Goal: Task Accomplishment & Management: Manage account settings

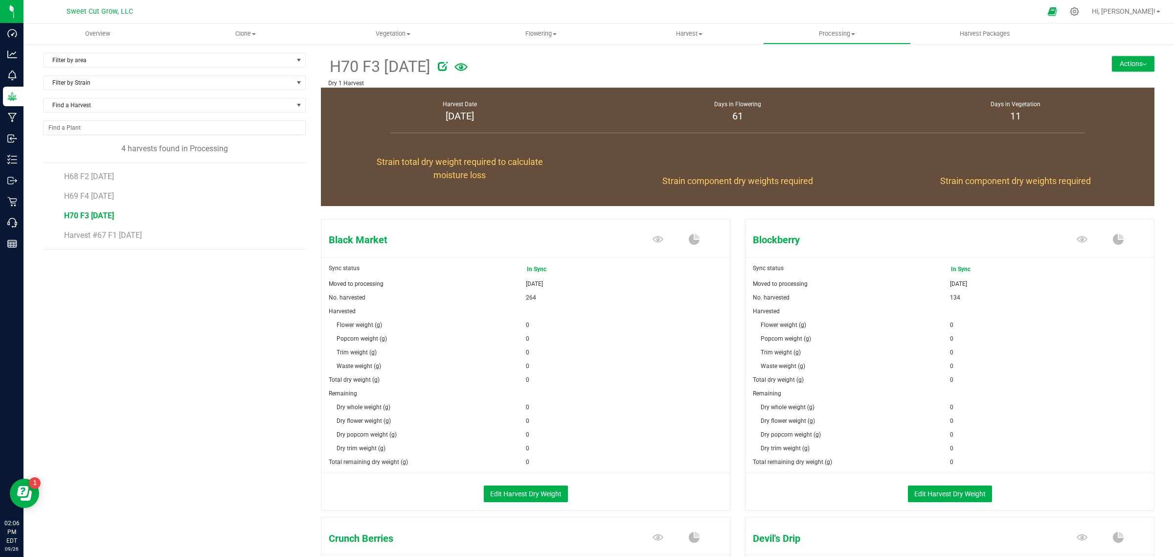
click at [1122, 56] on button "Actions" at bounding box center [1133, 64] width 43 height 16
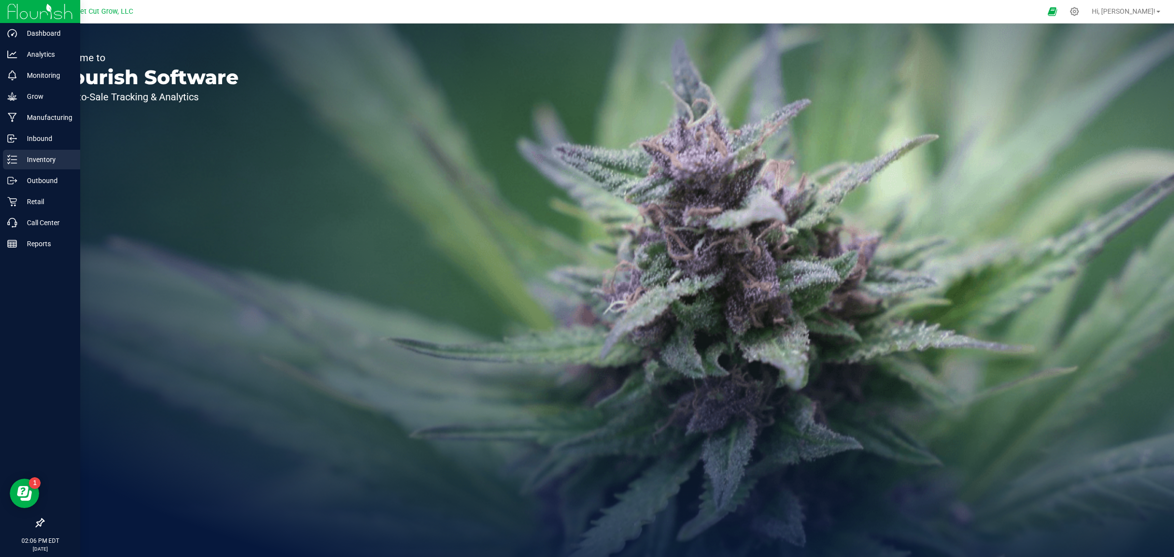
click at [26, 158] on p "Inventory" at bounding box center [46, 160] width 59 height 12
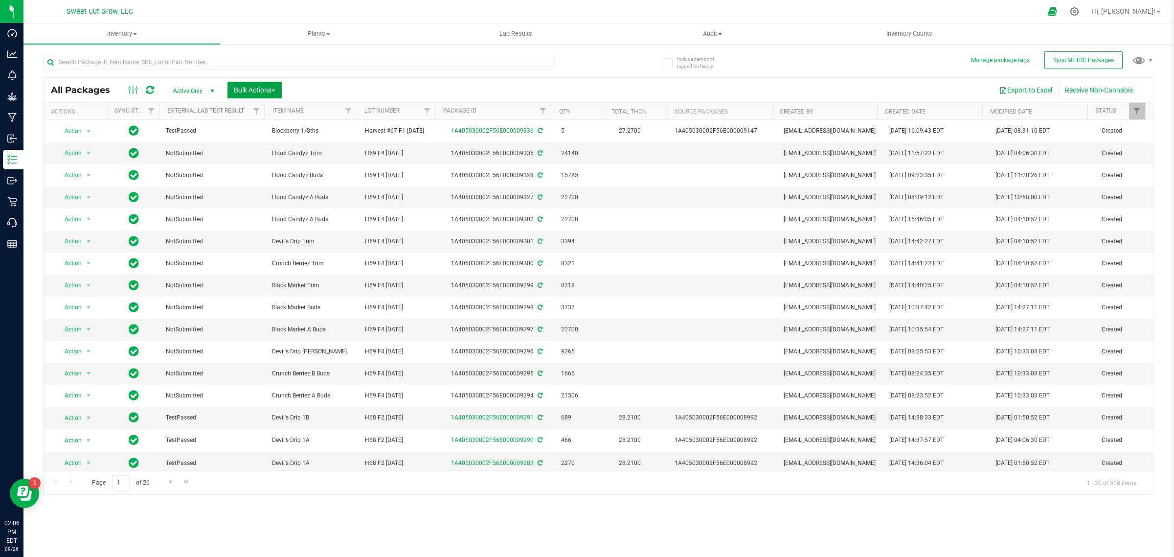
click at [263, 91] on span "Bulk Actions" at bounding box center [255, 90] width 42 height 8
click at [287, 129] on span "Add to outbound order" at bounding box center [266, 130] width 67 height 8
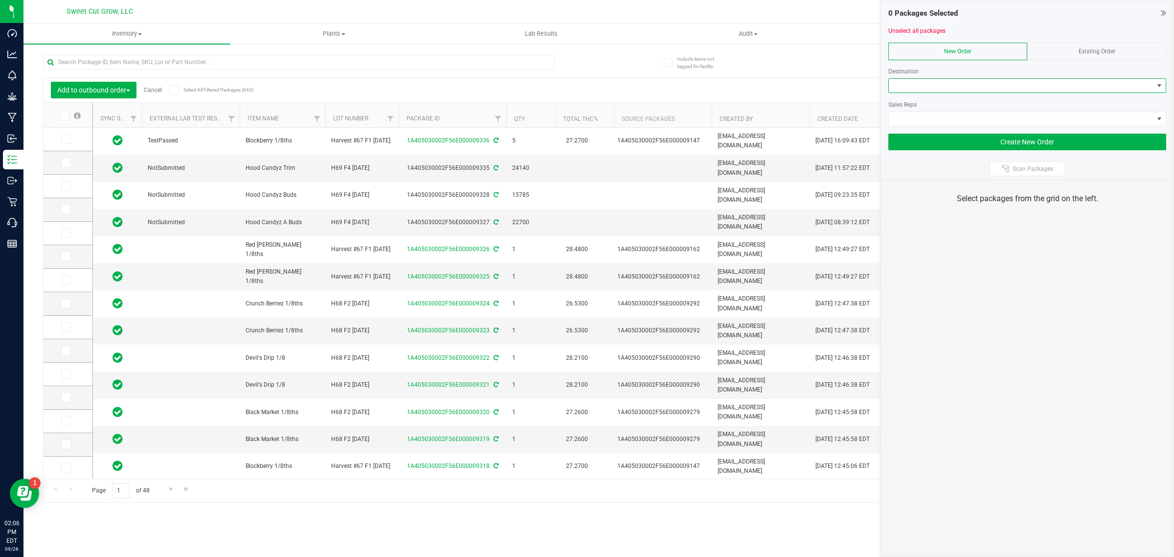
click at [1047, 89] on span at bounding box center [1021, 86] width 265 height 14
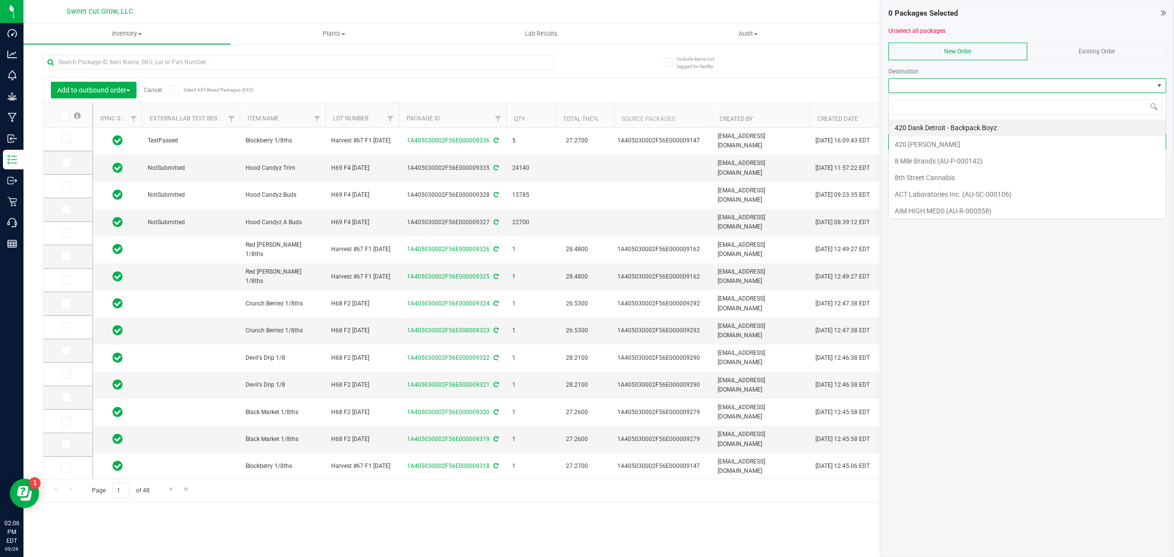
scroll to position [15, 277]
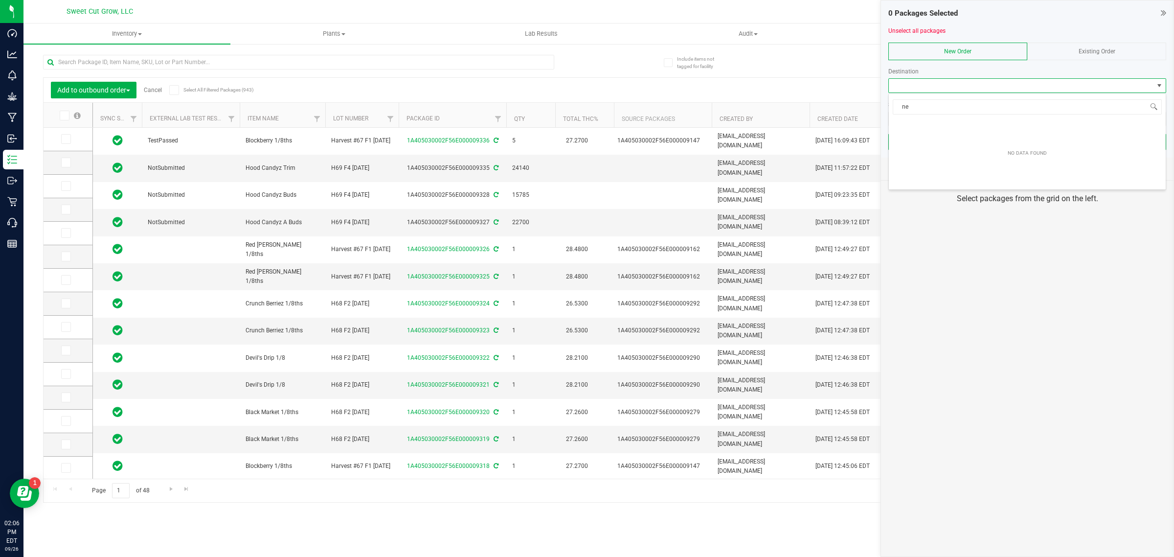
type input "n"
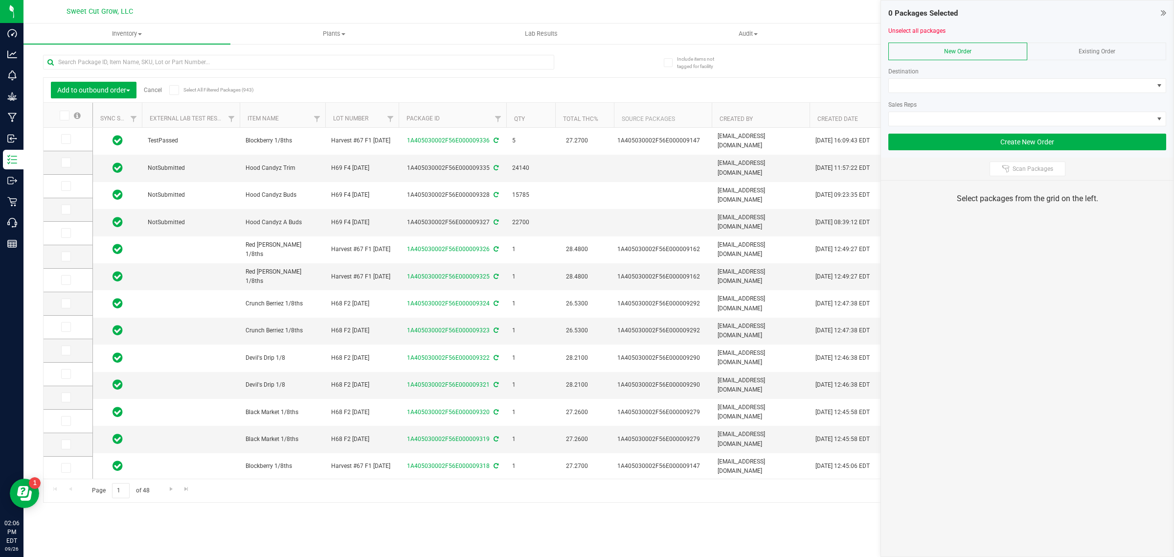
click at [806, 79] on div "Add to outbound order Cancel Select All Filtered Packages (943) Add to manufact…" at bounding box center [599, 90] width 1111 height 24
click at [146, 86] on div "Add to outbound order Cancel Select All Filtered Packages (943)" at bounding box center [142, 90] width 182 height 17
click at [150, 89] on link "Cancel" at bounding box center [153, 90] width 18 height 7
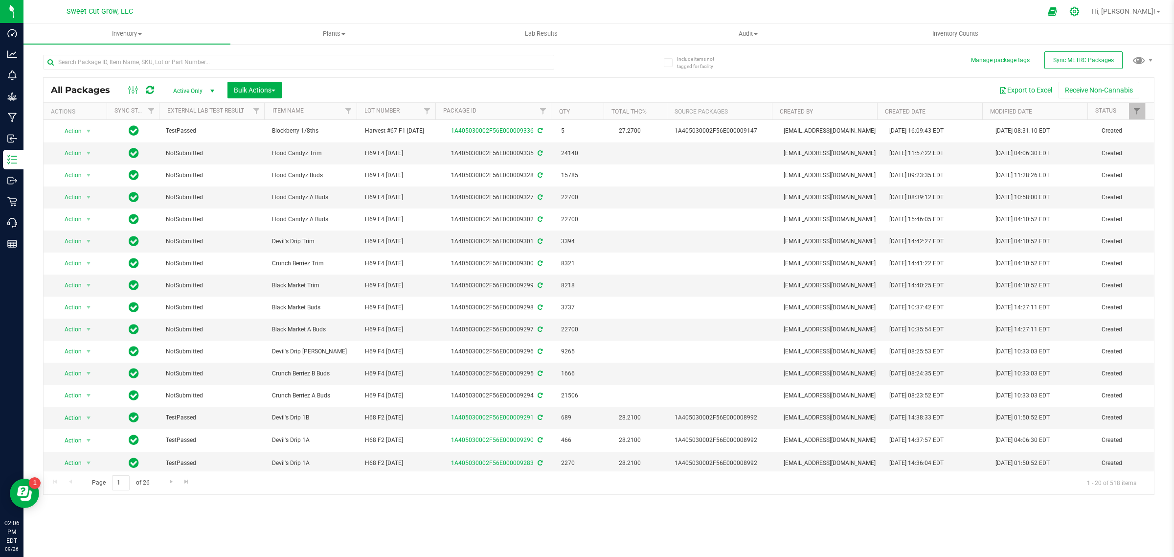
click at [1080, 13] on icon at bounding box center [1075, 11] width 10 height 10
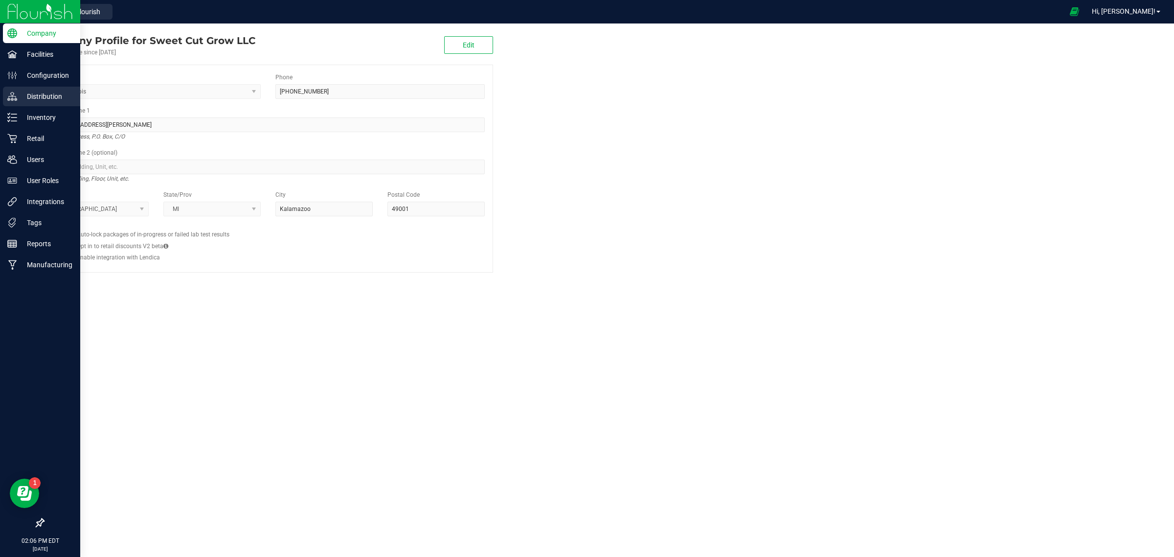
click at [45, 97] on p "Distribution" at bounding box center [46, 97] width 59 height 12
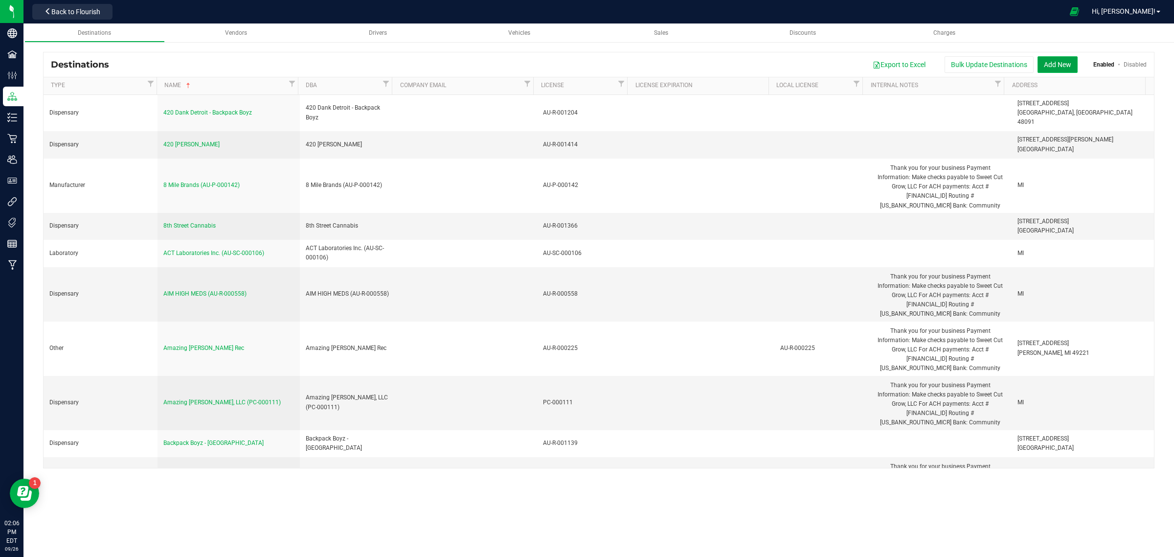
click at [1061, 64] on button "Add New" at bounding box center [1058, 64] width 40 height 17
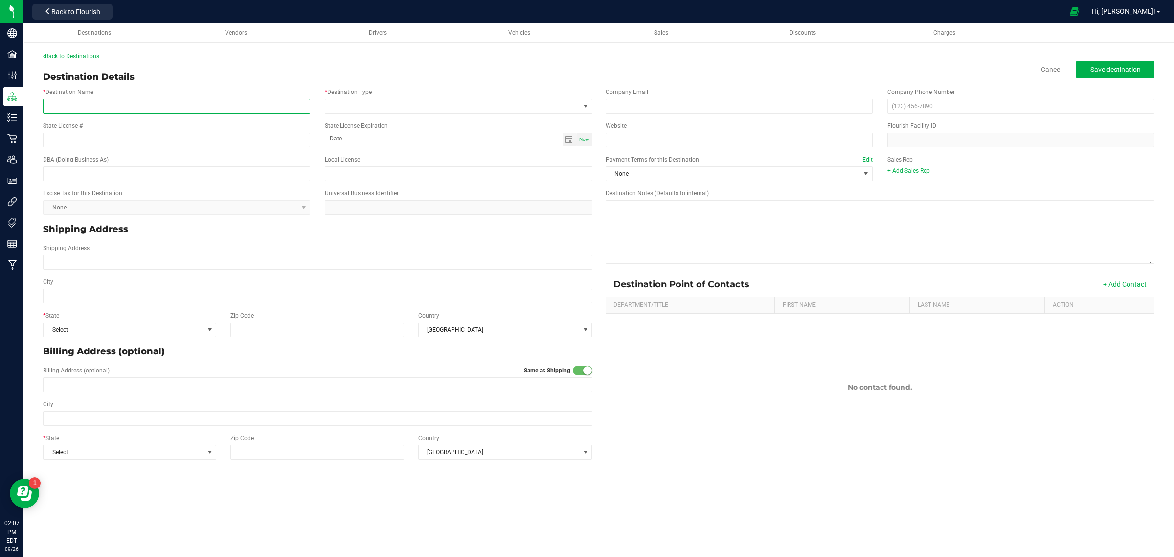
click at [142, 106] on input "* Destination Name" at bounding box center [176, 106] width 267 height 15
type input "New Liberty Detroit"
click at [398, 113] on span at bounding box center [458, 106] width 267 height 15
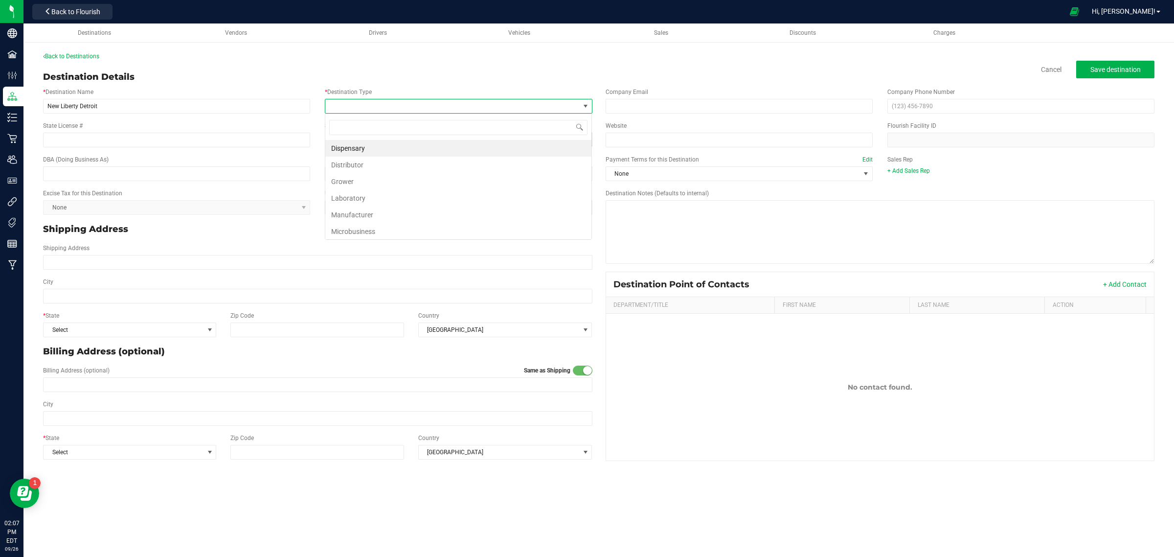
scroll to position [15, 267]
click at [394, 144] on li "Dispensary" at bounding box center [458, 148] width 266 height 17
click at [121, 139] on input "State License #" at bounding box center [176, 140] width 267 height 15
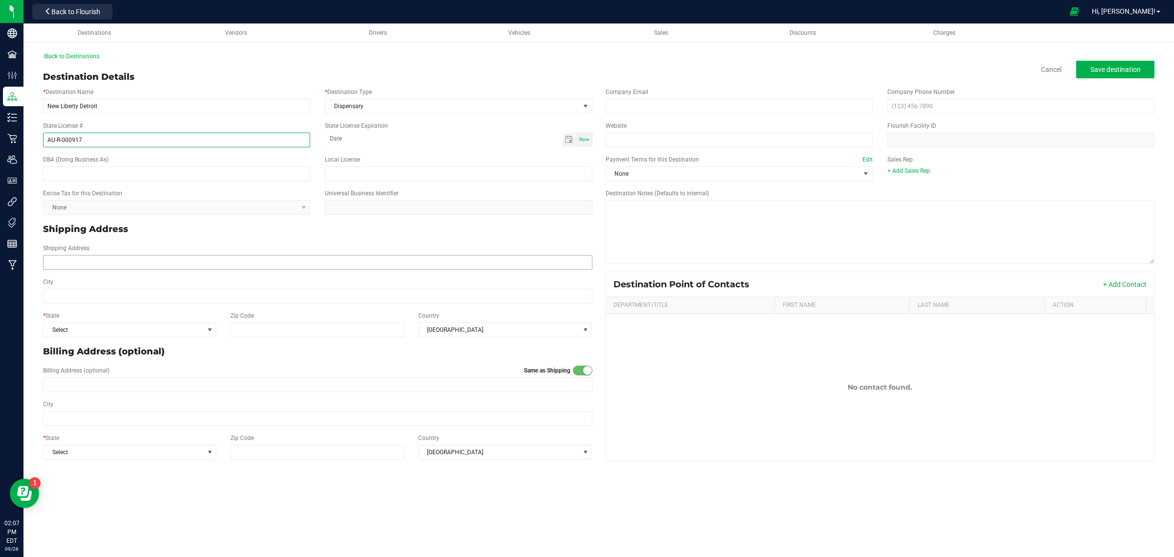
type input "AU-R-000917"
click at [123, 257] on input "Shipping Address" at bounding box center [318, 262] width 550 height 15
click at [1059, 65] on link "Cancel" at bounding box center [1051, 70] width 21 height 10
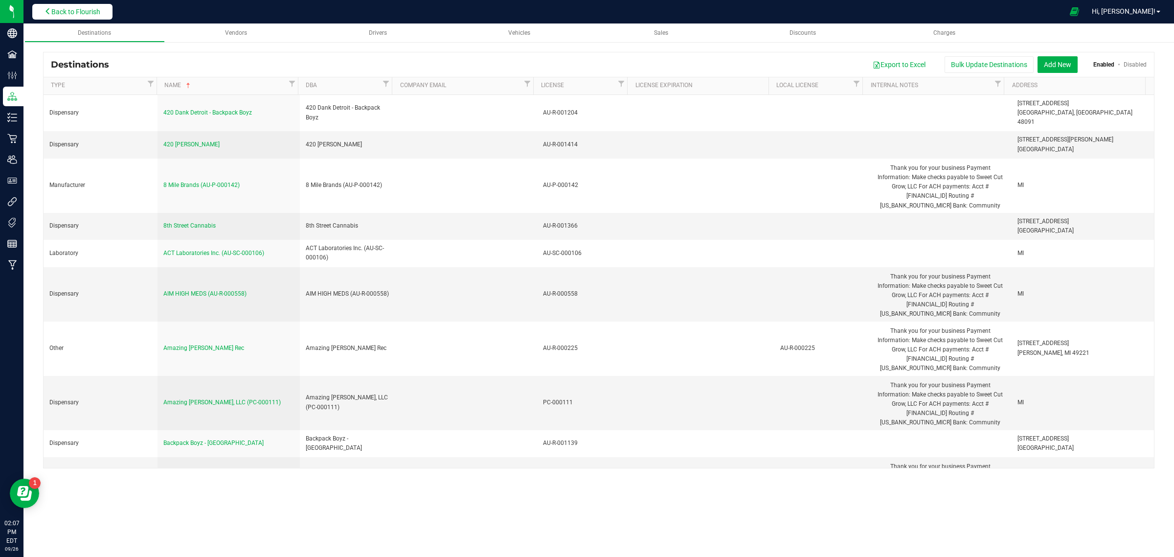
click at [49, 9] on icon at bounding box center [48, 11] width 7 height 7
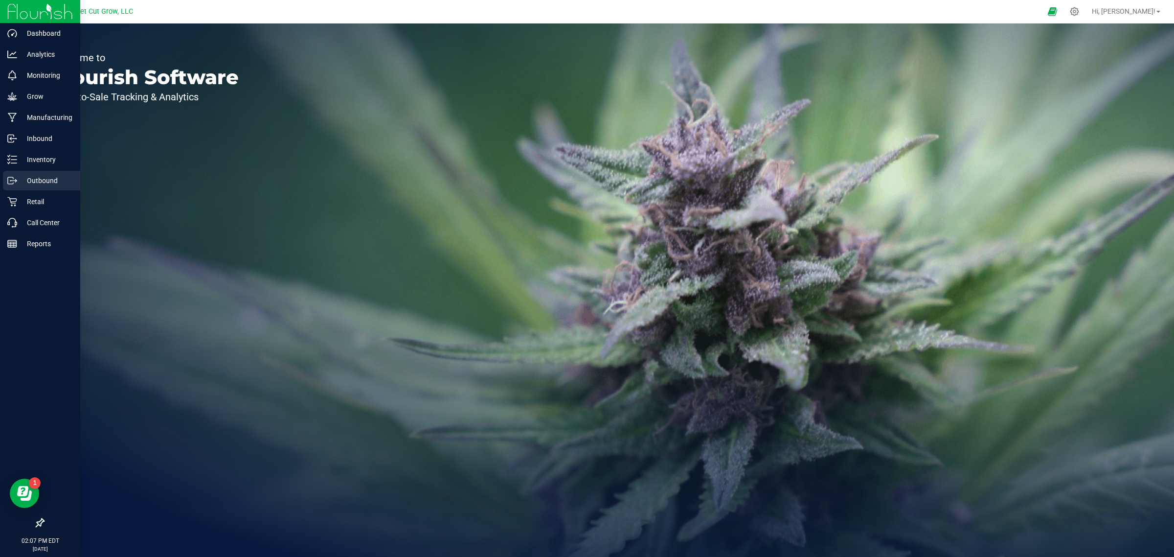
click at [40, 175] on p "Outbound" at bounding box center [46, 181] width 59 height 12
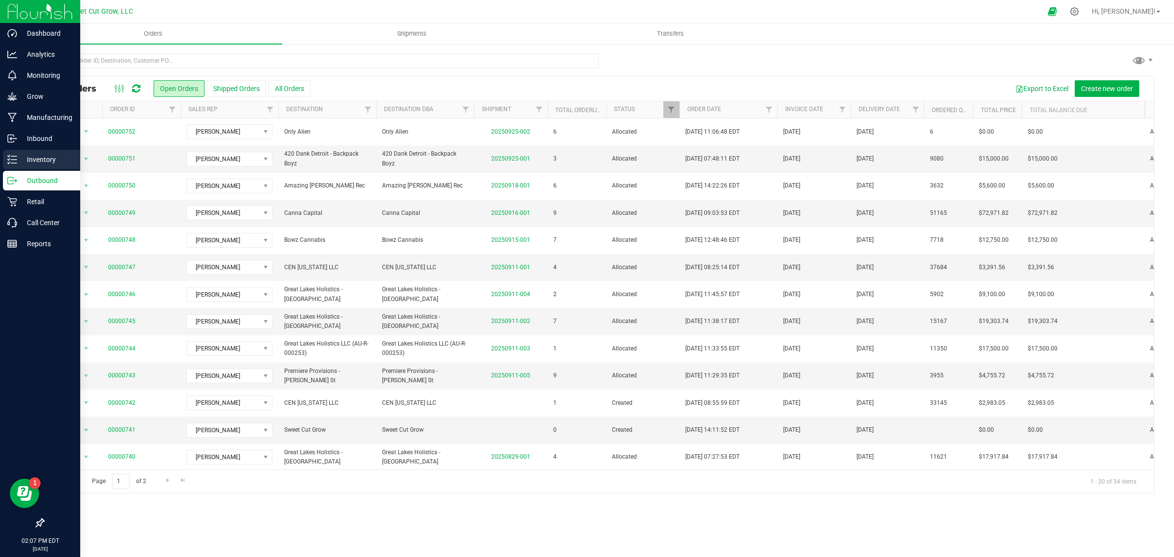
click at [39, 164] on p "Inventory" at bounding box center [46, 160] width 59 height 12
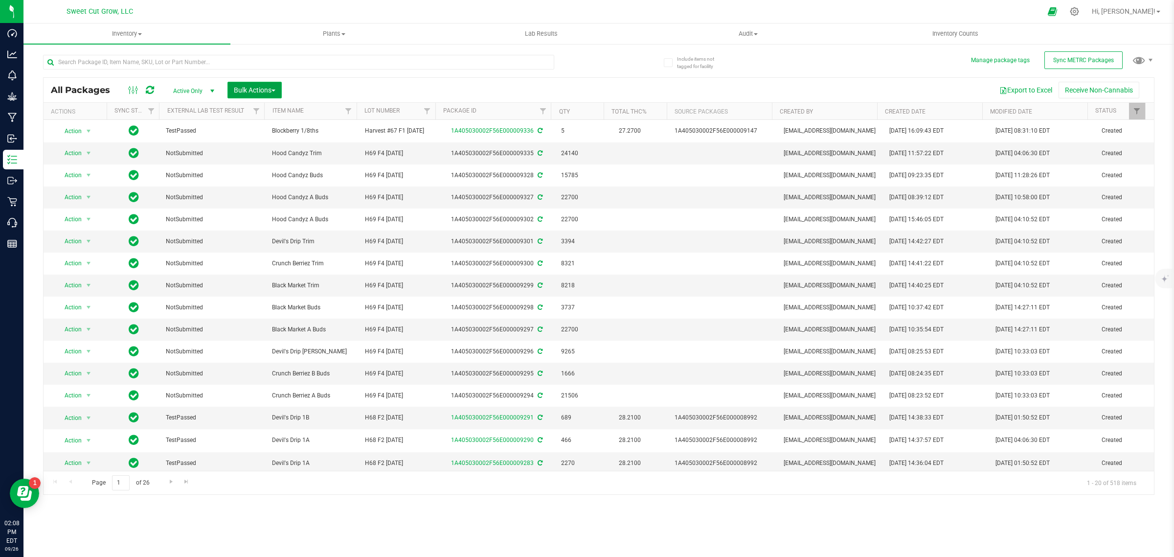
click at [258, 86] on span "Bulk Actions" at bounding box center [255, 90] width 42 height 8
click at [278, 131] on span "Add to outbound order" at bounding box center [266, 130] width 67 height 8
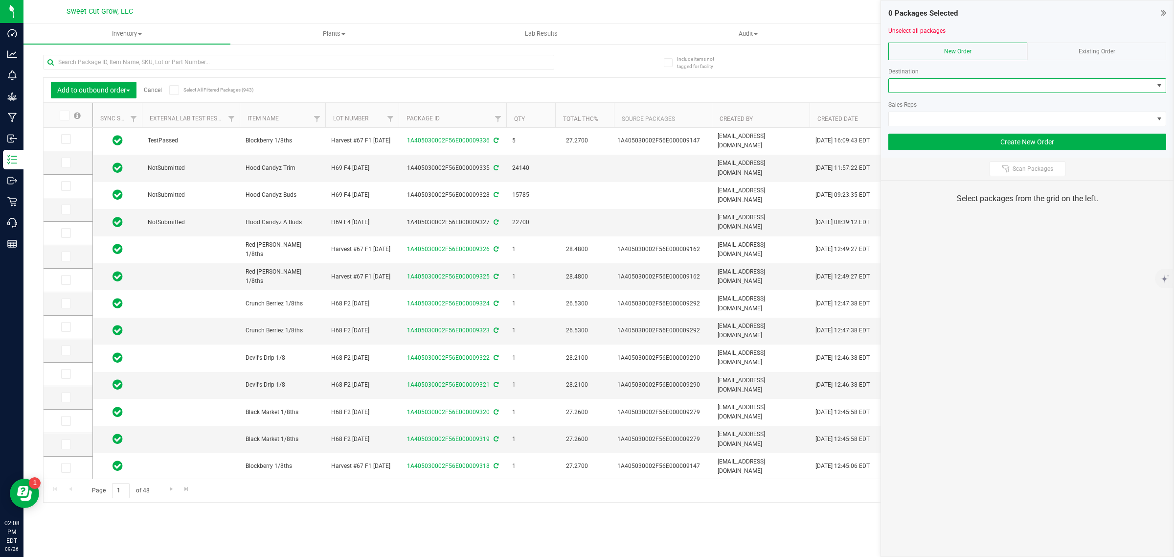
click at [1014, 84] on span at bounding box center [1021, 86] width 265 height 14
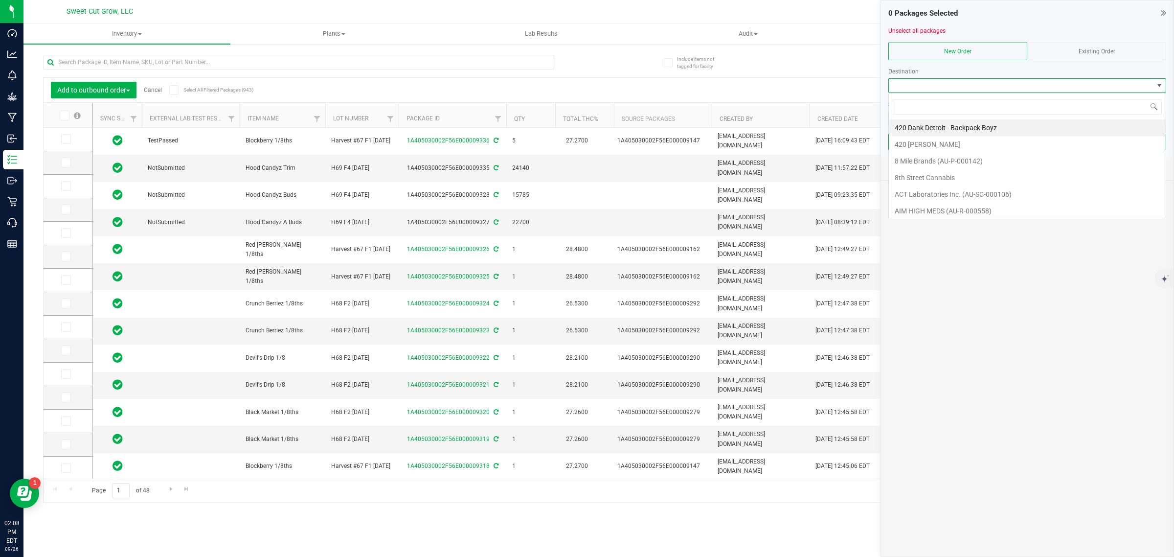
scroll to position [15, 277]
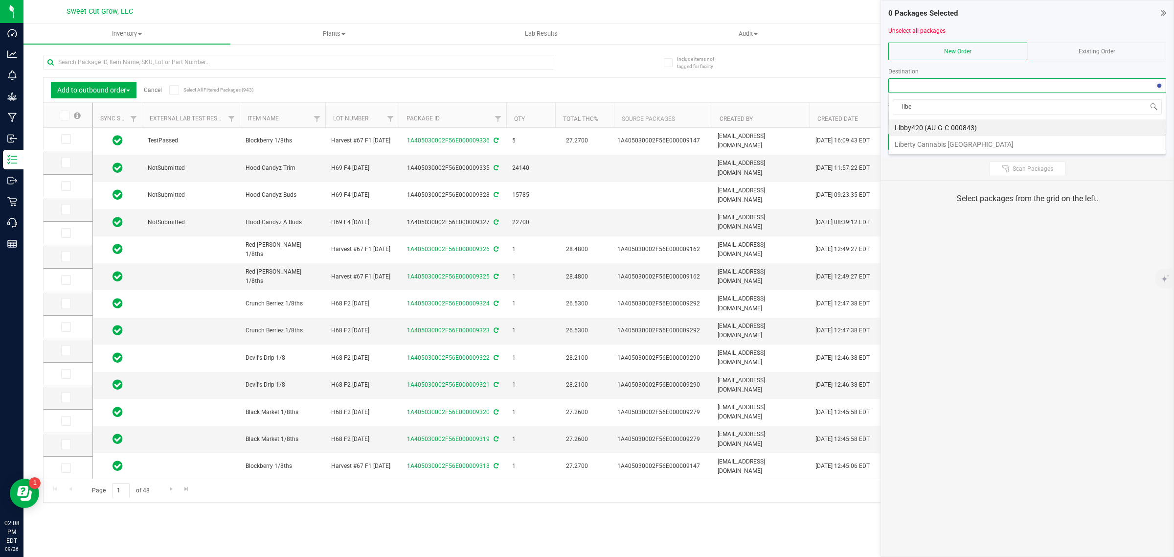
type input "liber"
click at [968, 126] on li "Liberty Cannabis Detroit" at bounding box center [1027, 127] width 277 height 17
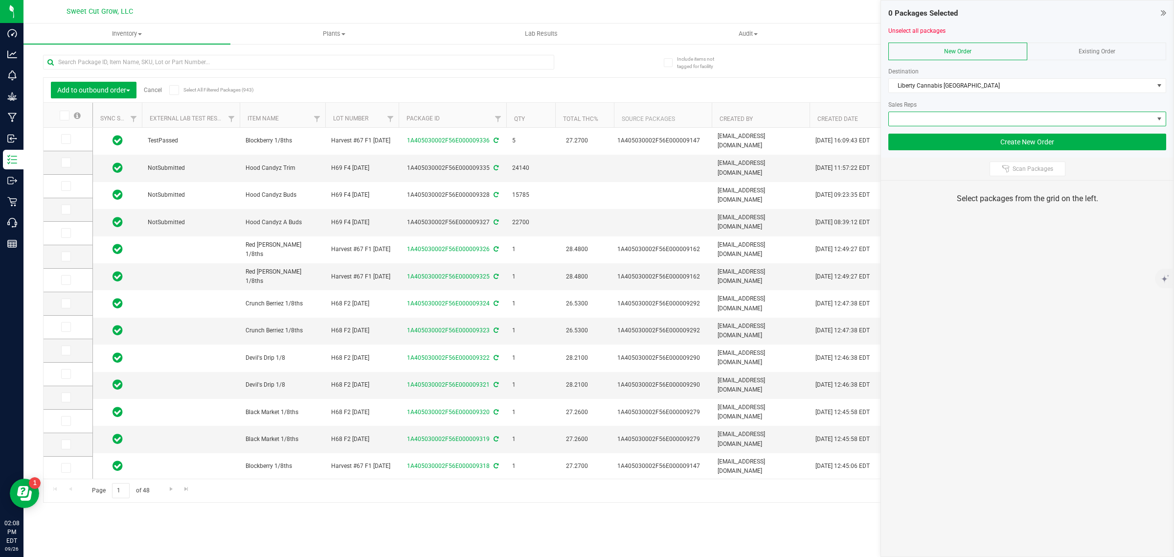
click at [937, 120] on span at bounding box center [1021, 119] width 265 height 14
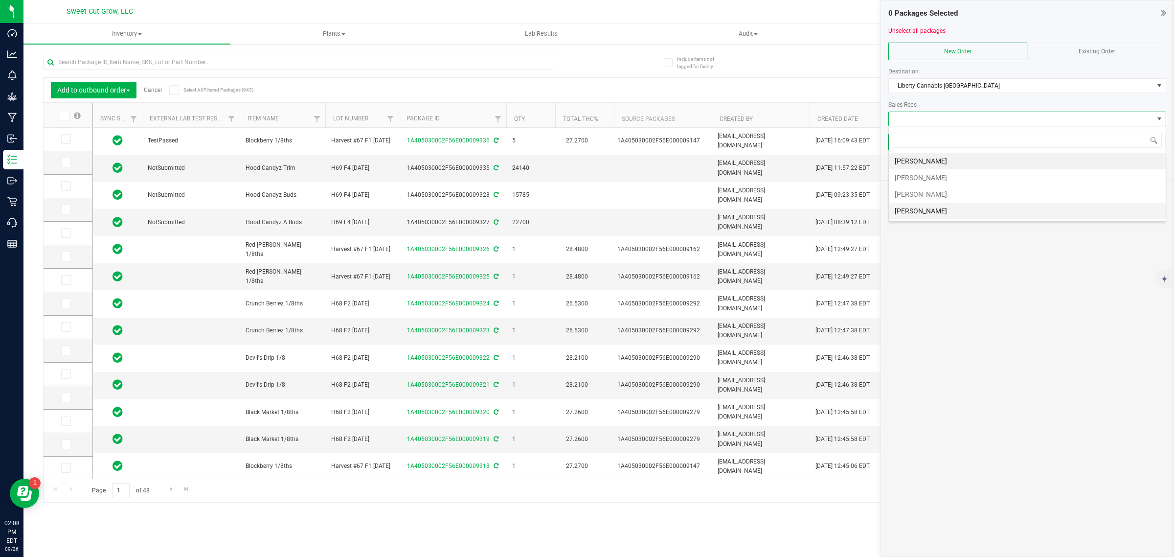
click at [933, 214] on li "Justin Pohl" at bounding box center [1027, 211] width 277 height 17
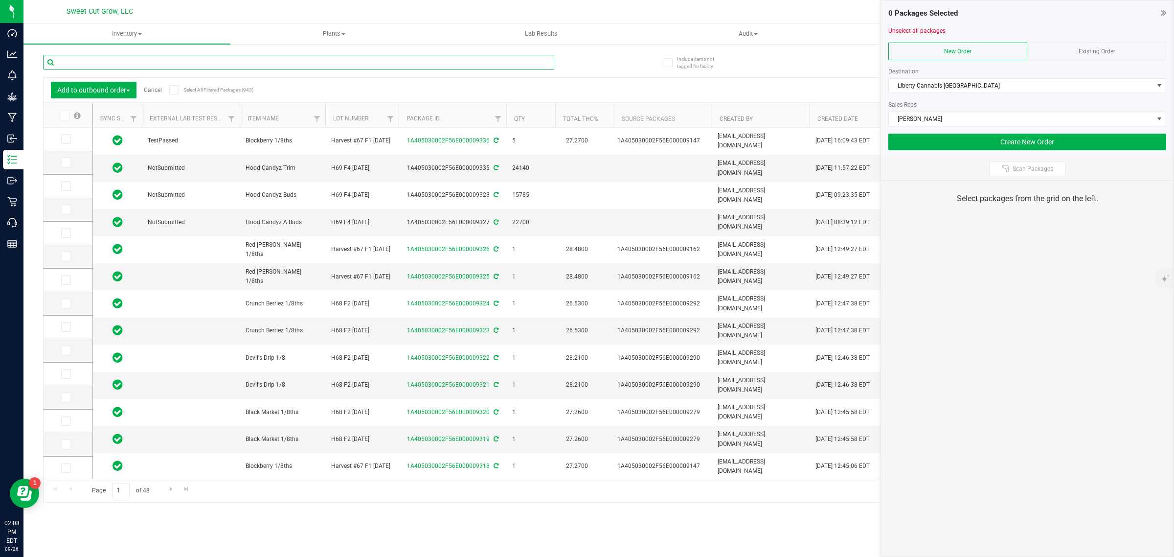
click at [192, 62] on input "text" at bounding box center [298, 62] width 511 height 15
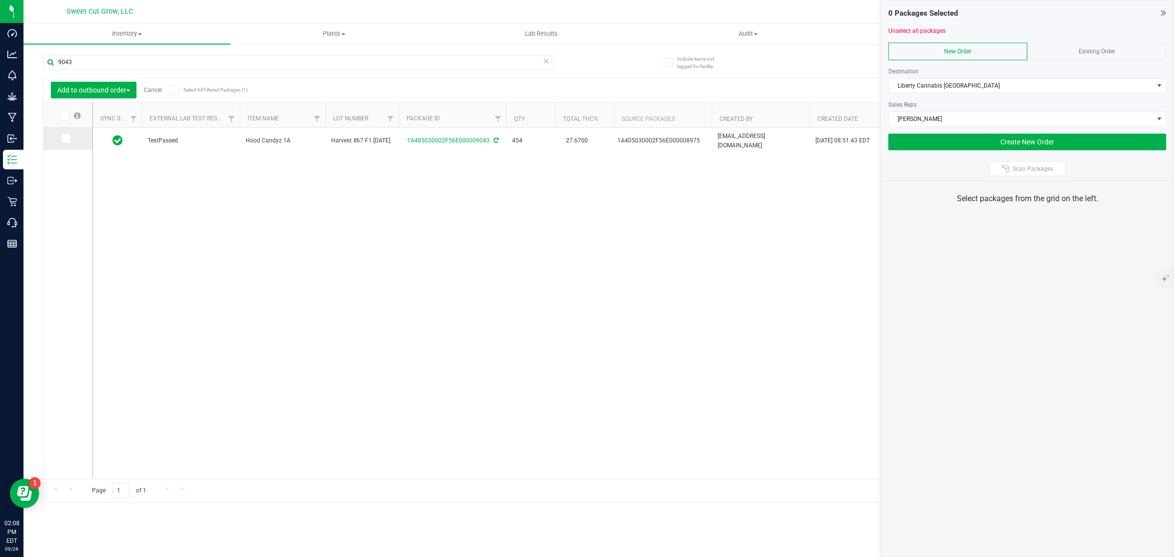
click at [67, 138] on icon at bounding box center [65, 138] width 6 height 0
click at [0, 0] on input "checkbox" at bounding box center [0, 0] width 0 height 0
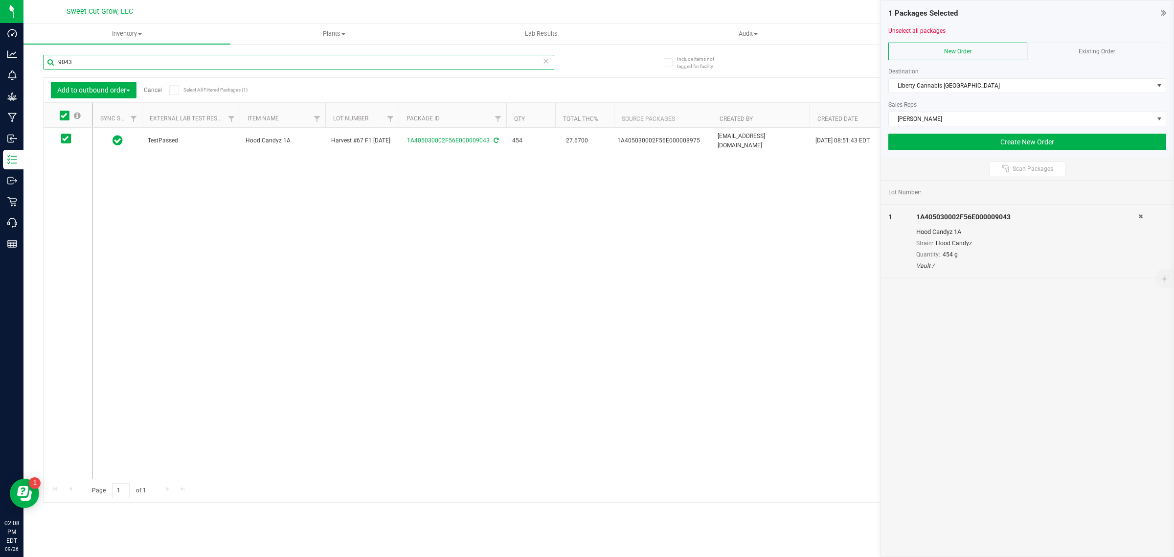
click at [143, 65] on input "9043" at bounding box center [298, 62] width 511 height 15
click at [67, 142] on span at bounding box center [66, 139] width 10 height 10
click at [0, 0] on input "checkbox" at bounding box center [0, 0] width 0 height 0
click at [137, 62] on input "9044" at bounding box center [298, 62] width 511 height 15
type input "9056"
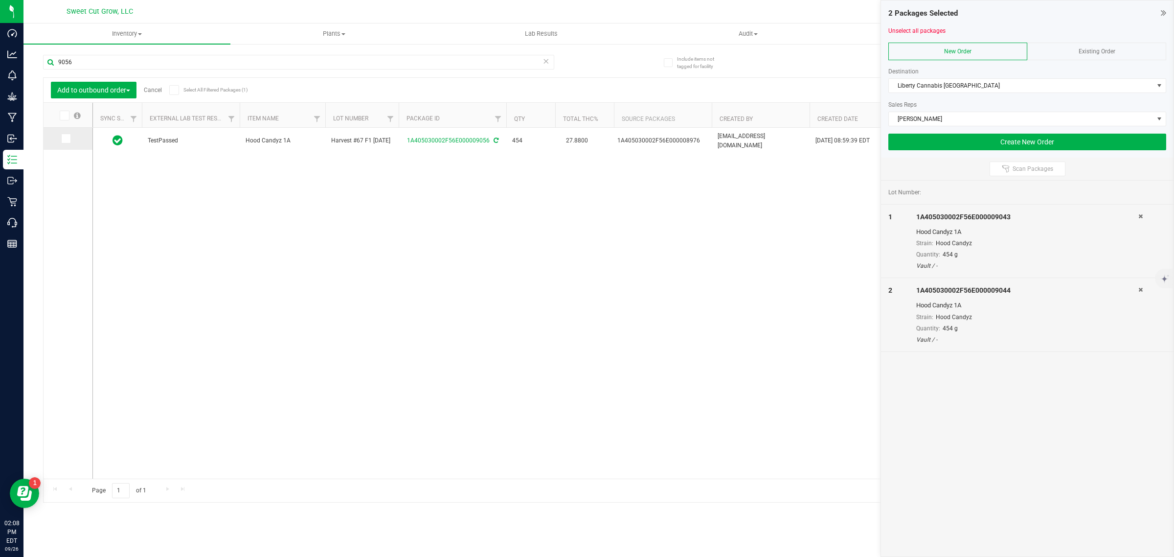
click at [69, 138] on span at bounding box center [66, 139] width 10 height 10
click at [0, 0] on input "checkbox" at bounding box center [0, 0] width 0 height 0
click at [967, 147] on button "Create New Order" at bounding box center [1028, 142] width 278 height 17
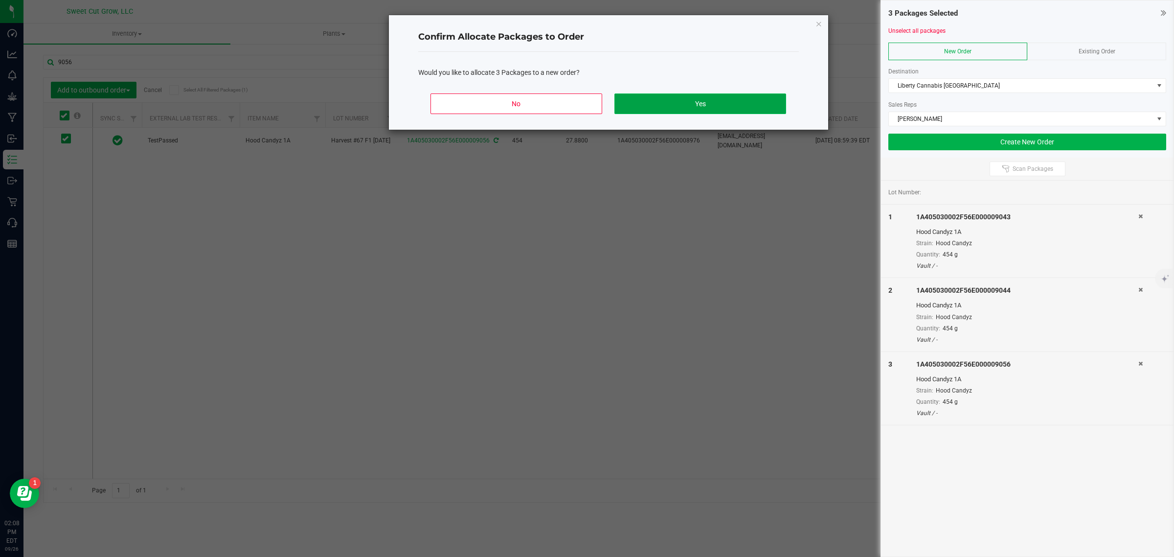
click at [744, 96] on button "Yes" at bounding box center [700, 103] width 171 height 21
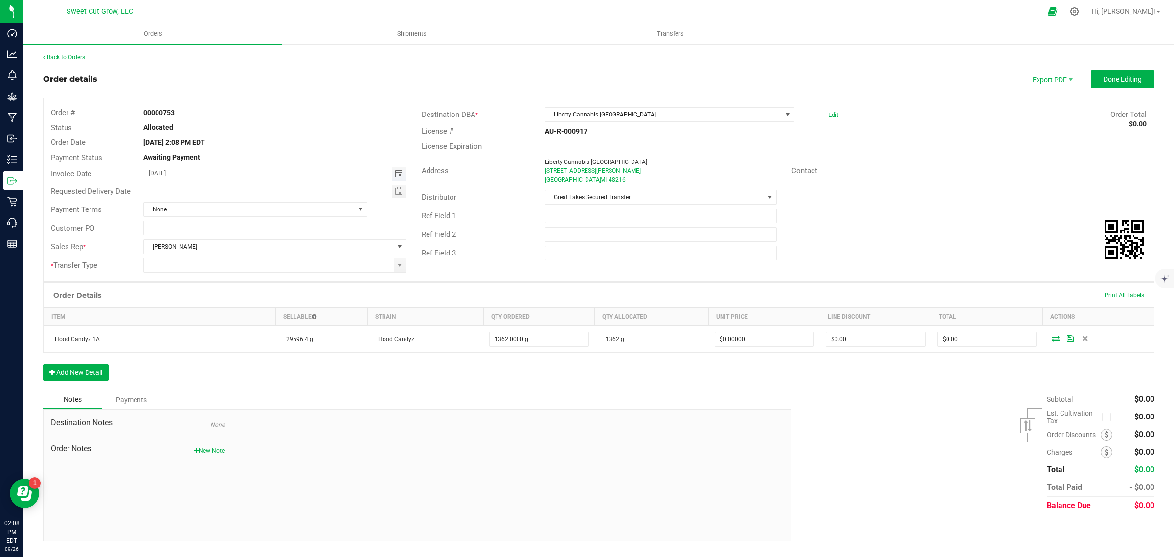
click at [395, 172] on span "Toggle calendar" at bounding box center [399, 174] width 8 height 8
click at [216, 287] on span "30" at bounding box center [217, 284] width 14 height 15
type input "09/30/2025"
click at [402, 194] on span "Toggle calendar" at bounding box center [399, 191] width 8 height 8
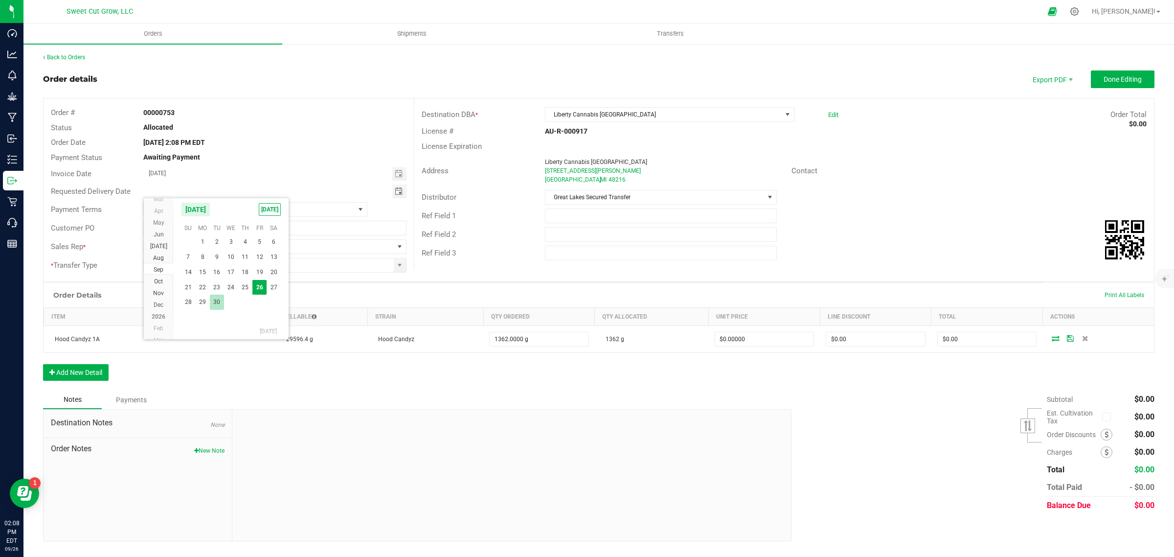
click at [219, 303] on span "30" at bounding box center [217, 302] width 14 height 15
type input "09/30/2025"
click at [186, 211] on span "None" at bounding box center [249, 210] width 211 height 14
click at [184, 298] on li "COD" at bounding box center [255, 301] width 223 height 17
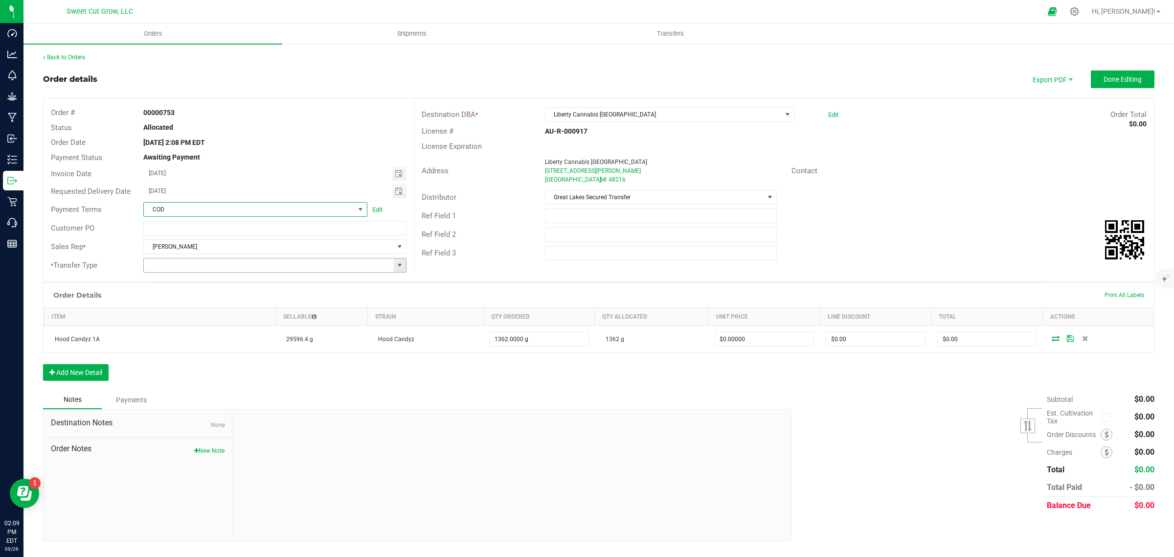
click at [396, 267] on span at bounding box center [400, 265] width 8 height 8
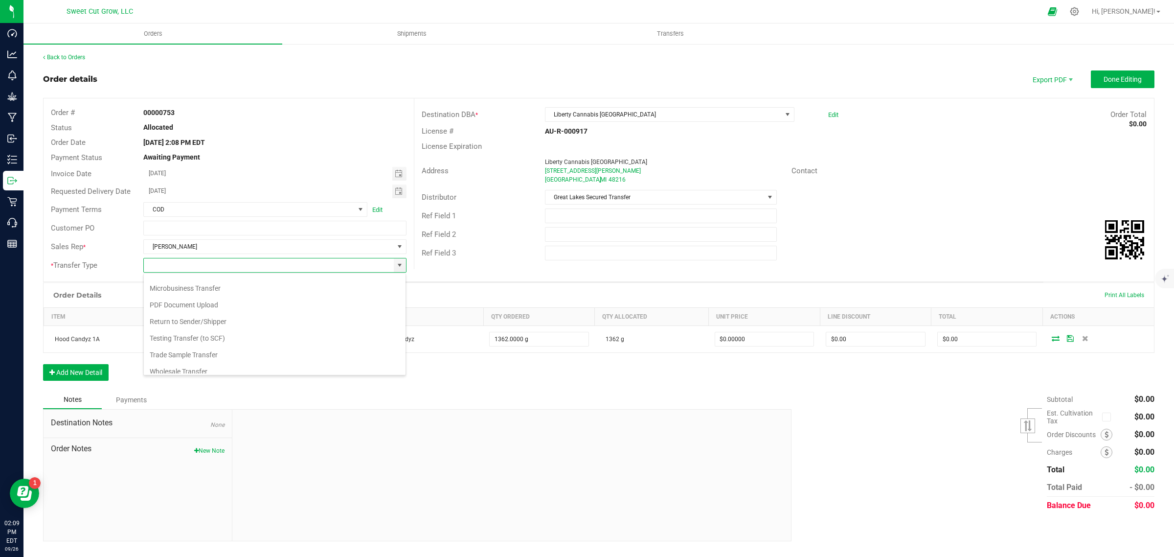
scroll to position [104, 0]
click at [202, 365] on li "Wholesale Transfer" at bounding box center [275, 365] width 262 height 17
type input "Wholesale Transfer"
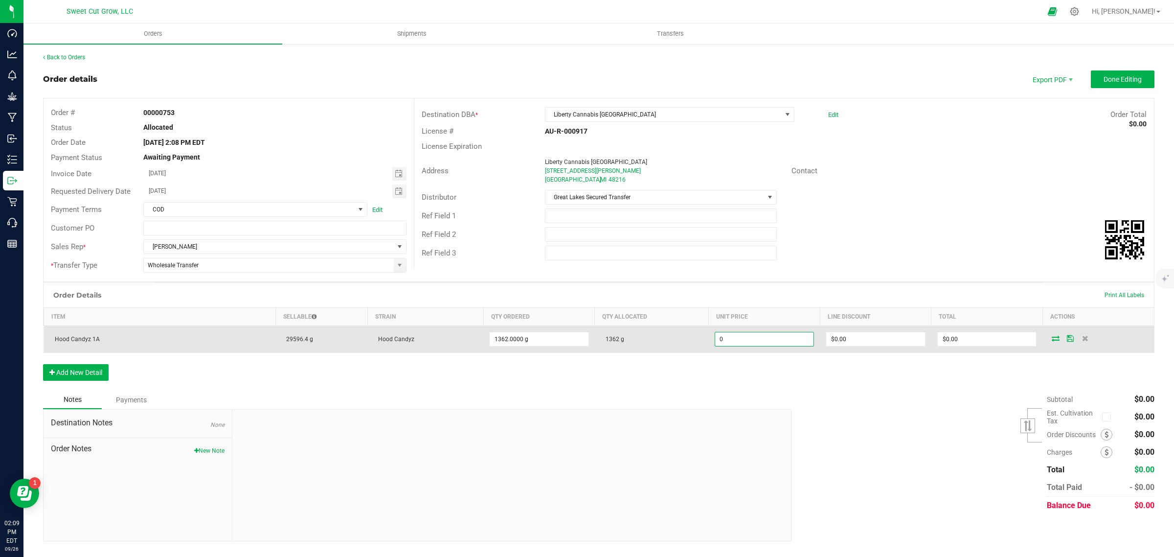
click at [754, 342] on input "0" at bounding box center [764, 339] width 99 height 14
paste input "1.927312775"
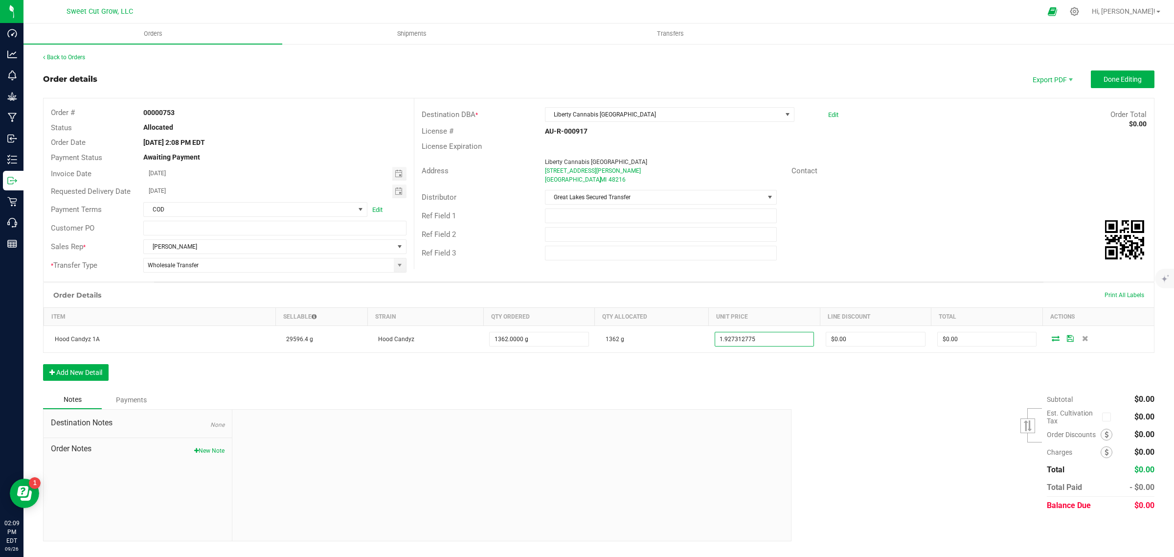
type input "$1.92731"
type input "$2,625.00"
click at [752, 409] on div "Notes Payments" at bounding box center [413, 399] width 741 height 19
click at [1119, 85] on button "Done Editing" at bounding box center [1123, 79] width 64 height 18
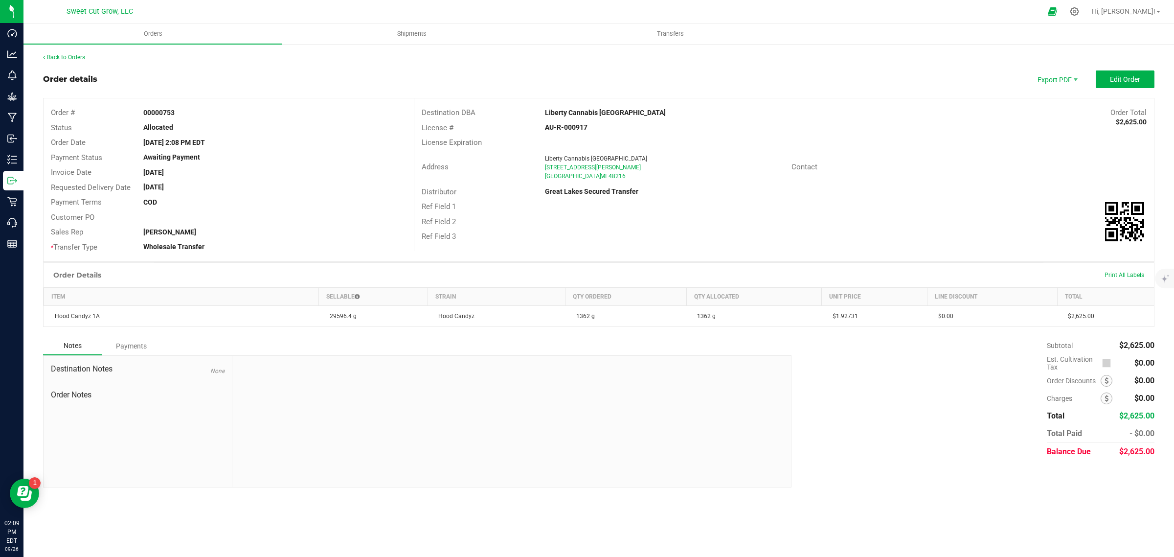
click at [902, 62] on div "Back to Orders Order details Export PDF Edit Order Order # 00000753 Status Allo…" at bounding box center [599, 270] width 1112 height 435
click at [71, 59] on link "Back to Orders" at bounding box center [64, 57] width 42 height 7
